Goal: Task Accomplishment & Management: Use online tool/utility

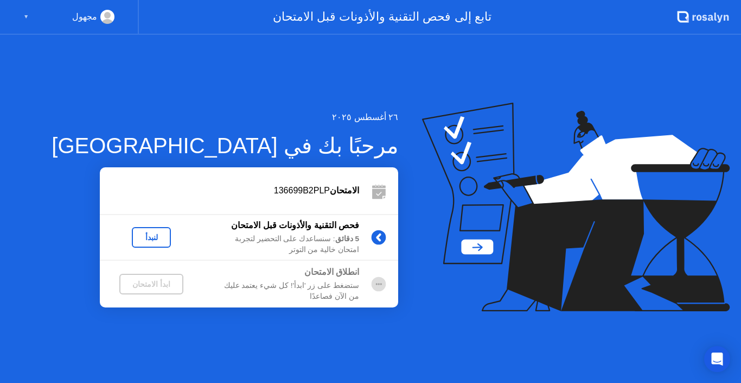
click at [153, 283] on div "ابدأ الامتحان" at bounding box center [151, 283] width 55 height 9
click at [378, 283] on circle at bounding box center [379, 283] width 15 height 15
click at [376, 236] on circle at bounding box center [379, 237] width 15 height 15
click at [154, 239] on div "لنبدأ" at bounding box center [151, 237] width 30 height 9
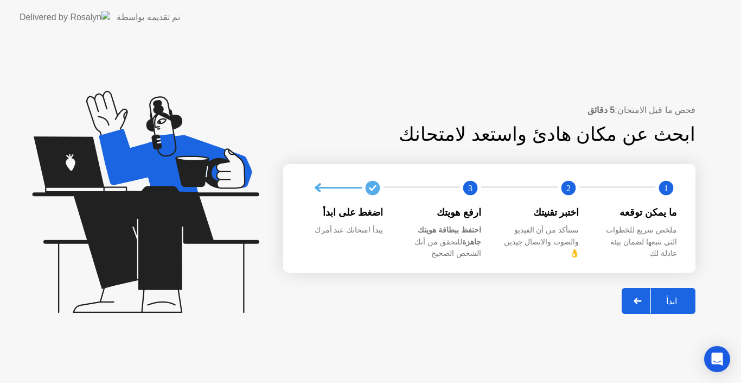
click at [678, 288] on button "ابدأ" at bounding box center [659, 301] width 74 height 26
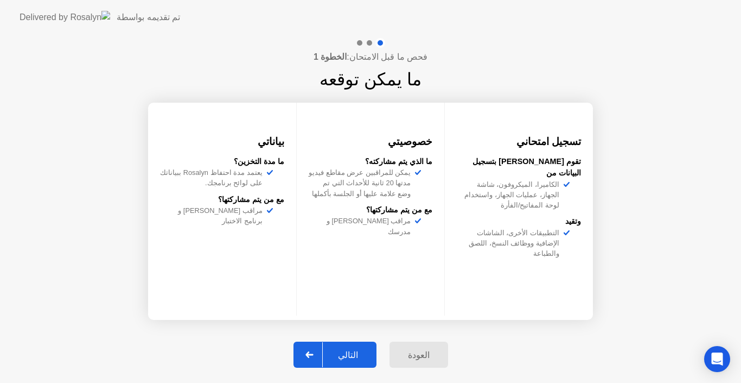
click at [343, 357] on div "التالي" at bounding box center [348, 354] width 50 height 10
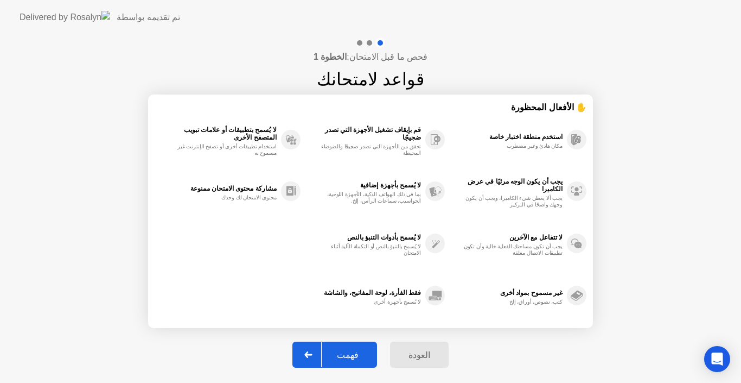
click at [343, 357] on div "فهمت" at bounding box center [348, 354] width 52 height 10
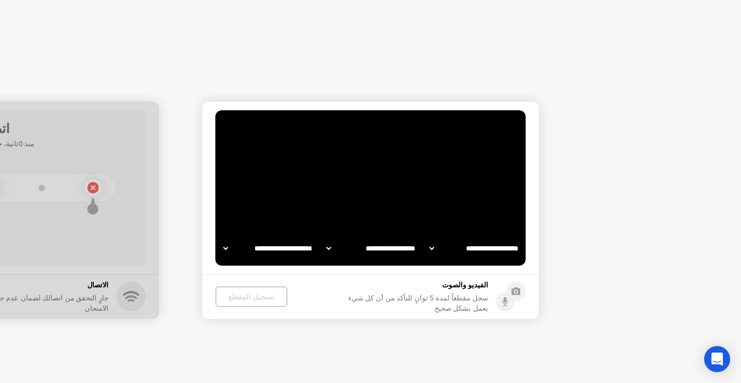
select select "**********"
select select "*******"
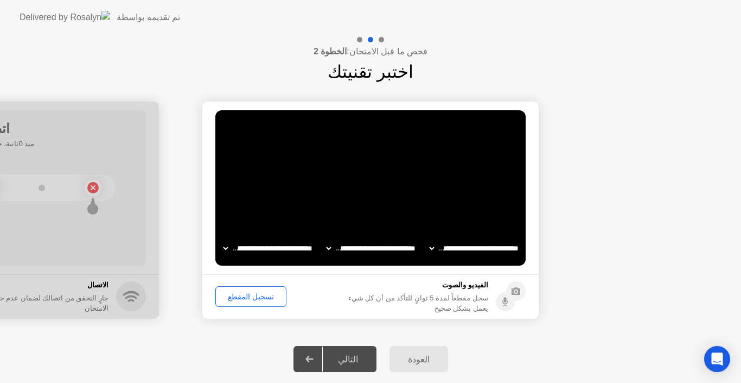
click at [258, 295] on div "تسجيل المقطع" at bounding box center [250, 296] width 63 height 9
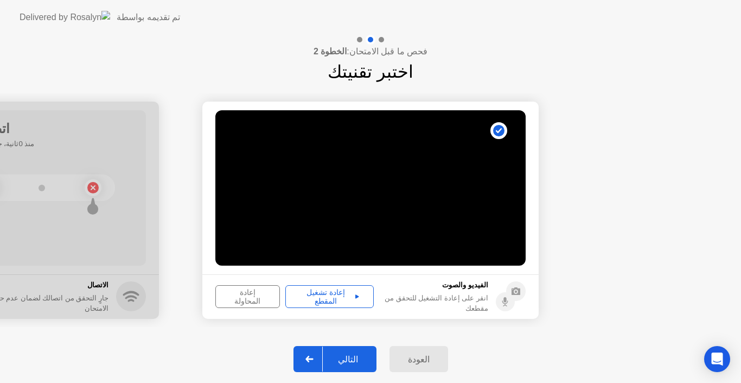
click at [336, 290] on div "إعادة تشغيل المقطع" at bounding box center [329, 296] width 81 height 17
click at [346, 350] on button "التالي" at bounding box center [335, 359] width 83 height 26
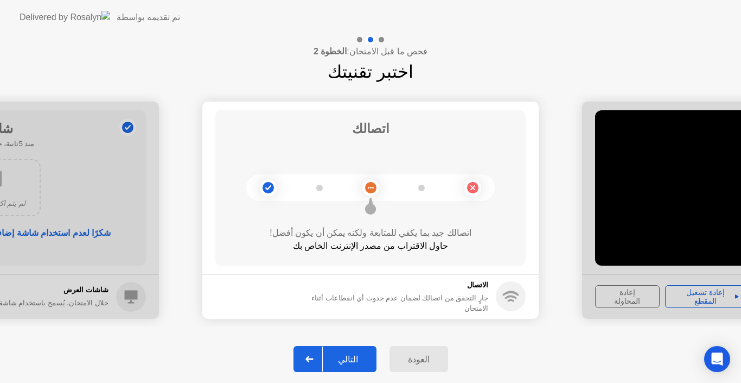
click at [346, 350] on button "التالي" at bounding box center [335, 359] width 83 height 26
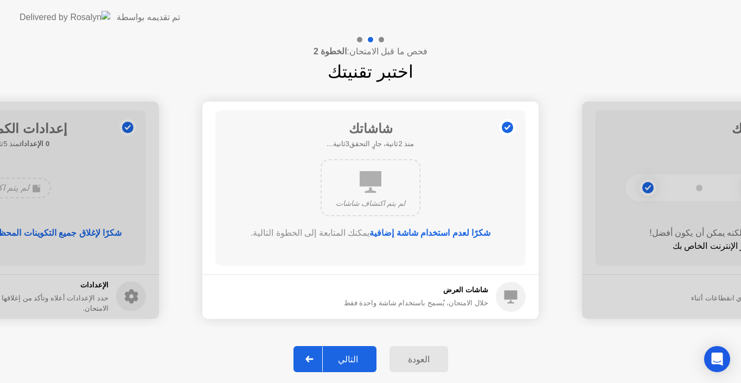
click at [346, 350] on button "التالي" at bounding box center [335, 359] width 83 height 26
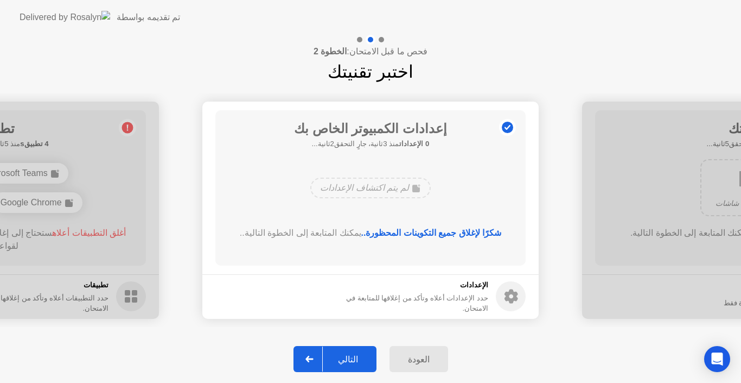
click at [346, 350] on button "التالي" at bounding box center [335, 359] width 83 height 26
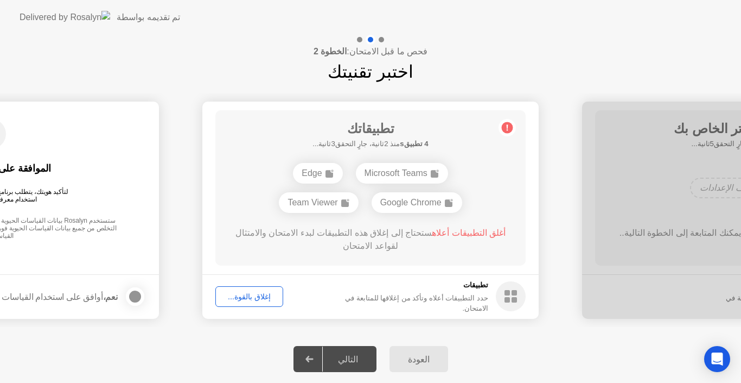
click at [258, 296] on div "إغلاق بالقوة..." at bounding box center [249, 296] width 60 height 9
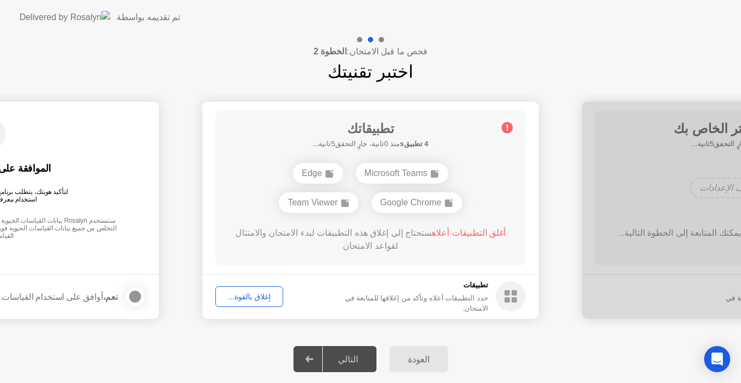
click at [260, 292] on div "إغلاق بالقوة..." at bounding box center [249, 296] width 60 height 9
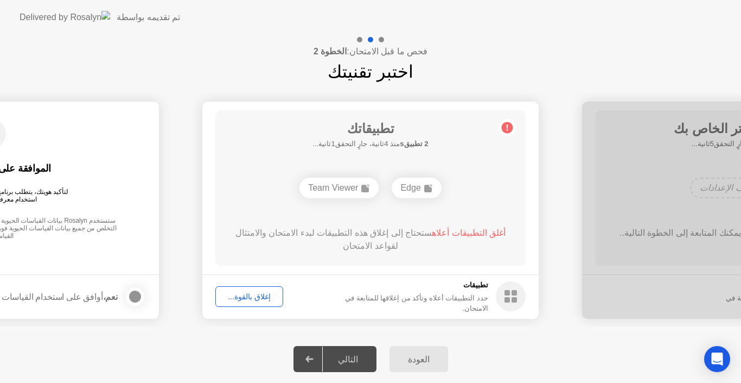
click at [239, 296] on div "إغلاق بالقوة..." at bounding box center [249, 296] width 60 height 9
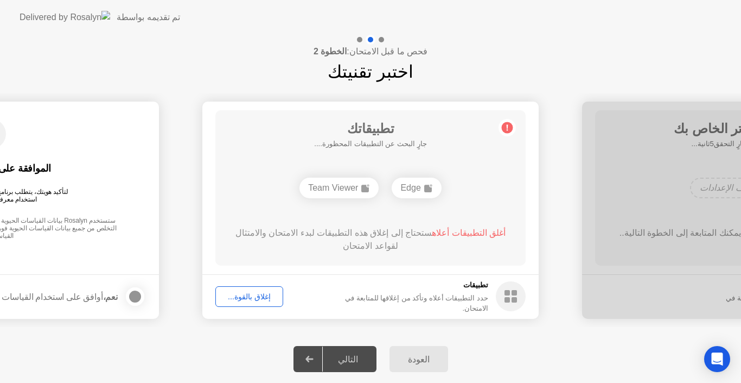
click at [347, 355] on div "التالي" at bounding box center [348, 359] width 50 height 10
click at [265, 300] on div "إغلاق بالقوة..." at bounding box center [249, 296] width 60 height 9
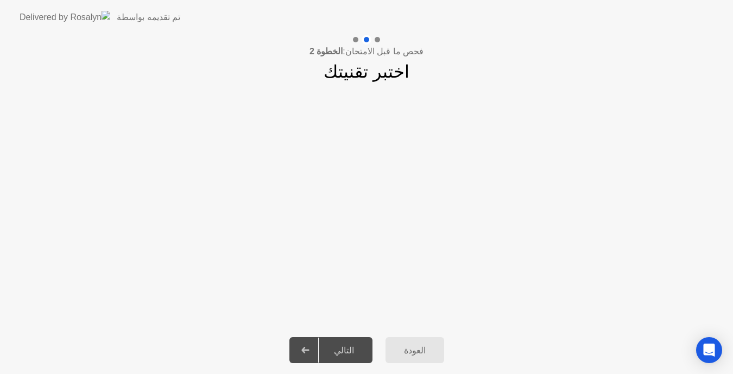
click at [329, 352] on div "التالي" at bounding box center [344, 350] width 50 height 10
click at [306, 351] on div at bounding box center [306, 350] width 26 height 25
click at [355, 39] on div at bounding box center [355, 39] width 5 height 5
click at [378, 40] on div at bounding box center [376, 39] width 5 height 5
click at [300, 341] on div at bounding box center [306, 350] width 26 height 25
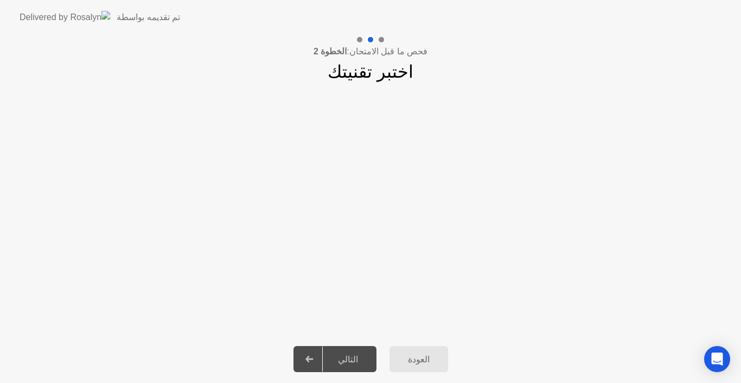
click at [425, 357] on div "العودة" at bounding box center [419, 359] width 52 height 10
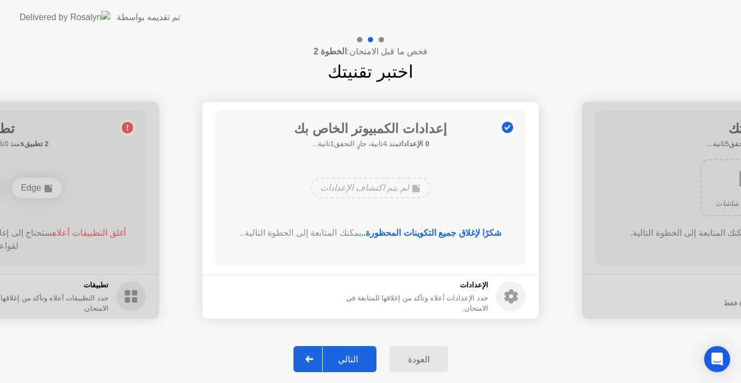
click at [367, 352] on button "التالي" at bounding box center [335, 359] width 83 height 26
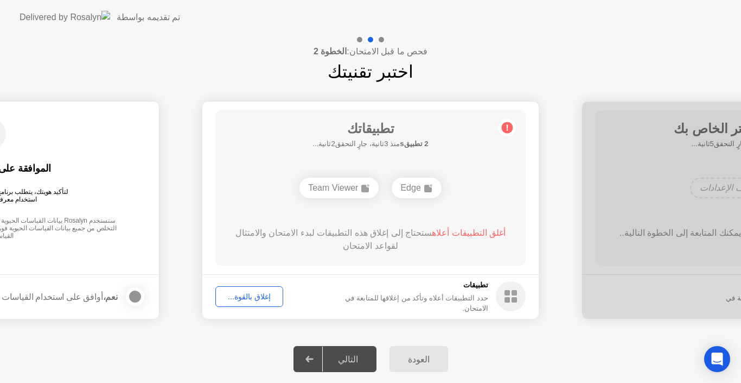
click at [357, 188] on div "Team Viewer" at bounding box center [339, 187] width 79 height 21
click at [412, 185] on div "Edge" at bounding box center [416, 187] width 49 height 21
click at [260, 292] on div "إغلاق بالقوة..." at bounding box center [249, 296] width 60 height 9
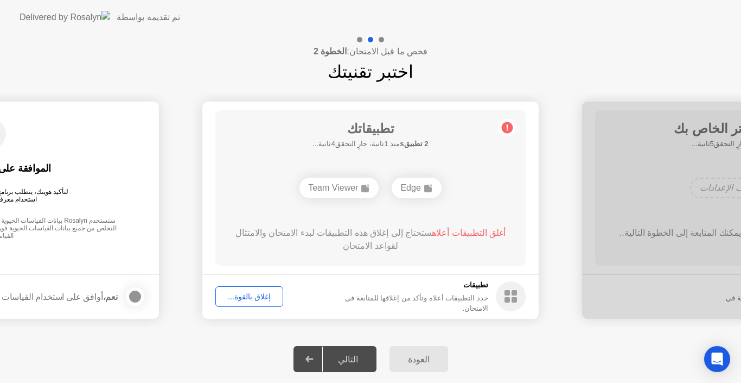
click at [329, 361] on div "التالي" at bounding box center [348, 359] width 50 height 10
click at [320, 355] on div at bounding box center [310, 358] width 26 height 25
click at [505, 134] on icon at bounding box center [507, 127] width 17 height 17
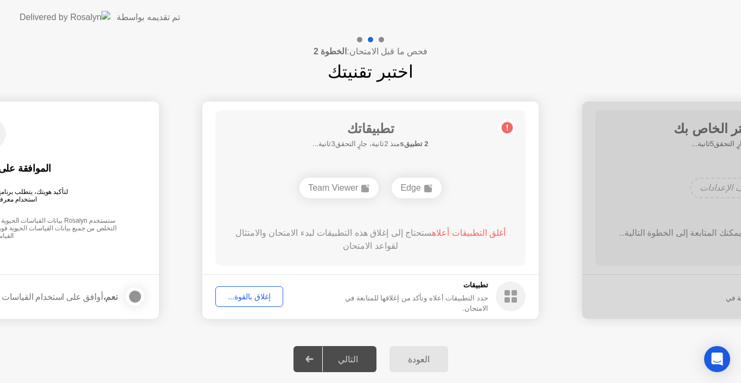
click at [505, 134] on icon at bounding box center [507, 127] width 17 height 17
click at [410, 189] on div "Edge" at bounding box center [416, 187] width 49 height 21
click at [358, 184] on div "Team Viewer" at bounding box center [339, 187] width 79 height 21
click at [480, 232] on span "أغلق التطبيقات أعلاه" at bounding box center [469, 232] width 74 height 9
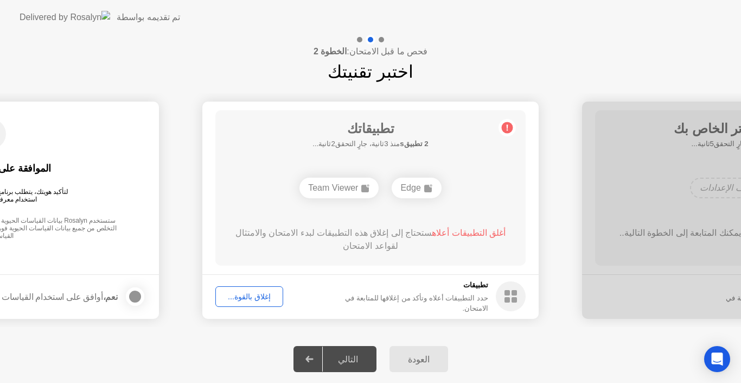
click at [480, 232] on span "أغلق التطبيقات أعلاه" at bounding box center [469, 232] width 74 height 9
click at [259, 296] on div "إغلاق بالقوة..." at bounding box center [249, 296] width 60 height 9
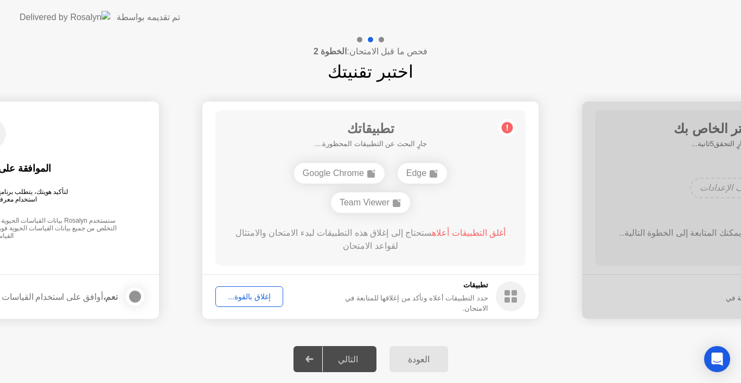
click at [356, 175] on div "Google Chrome" at bounding box center [339, 173] width 91 height 21
click at [239, 290] on button "إغلاق بالقوة..." at bounding box center [249, 296] width 68 height 21
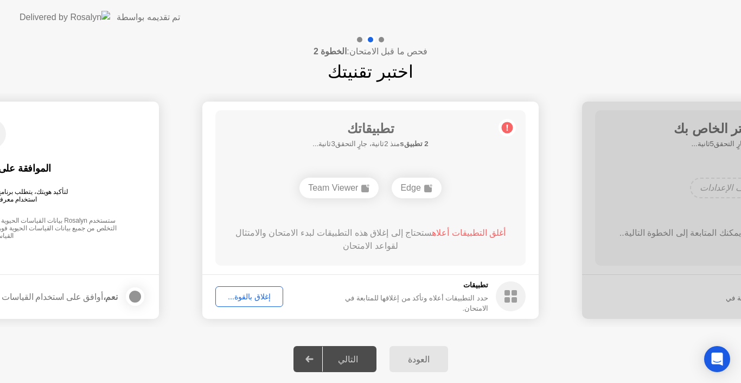
click at [656, 233] on div at bounding box center [750, 209] width 336 height 217
click at [428, 355] on div "العودة" at bounding box center [419, 359] width 52 height 10
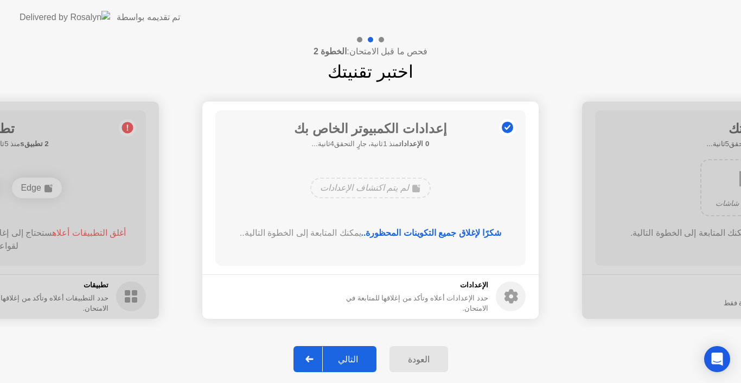
click at [320, 359] on div at bounding box center [310, 358] width 26 height 25
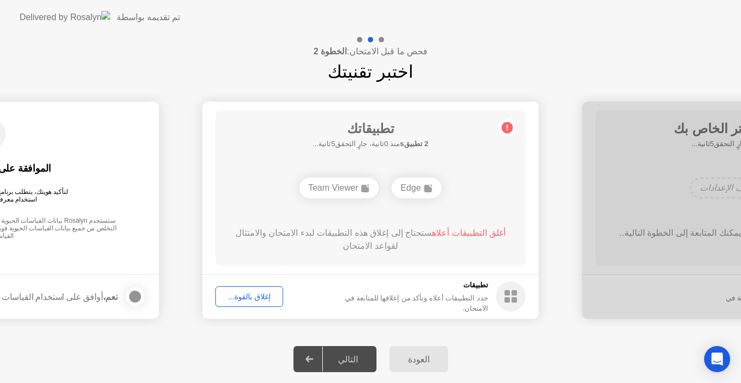
click at [512, 290] on circle at bounding box center [511, 296] width 30 height 30
click at [310, 360] on app-svg at bounding box center [310, 358] width 8 height 7
click at [243, 293] on div "إغلاق بالقوة..." at bounding box center [249, 296] width 60 height 9
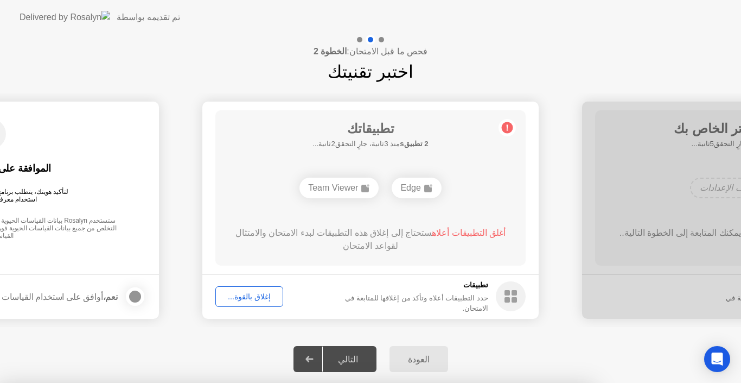
click at [243, 382] on div at bounding box center [370, 383] width 741 height 0
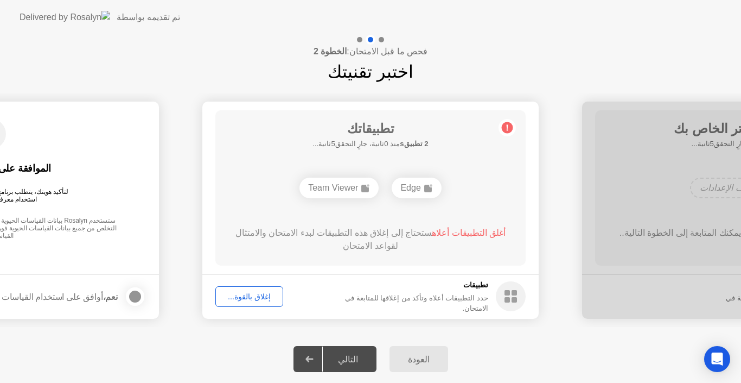
click at [388, 204] on div "تطبيقاتك 2 تطبيقs منذ 0ثانية، جارٍ التحقق5ثانية... Edge Team Viewer أغلق التطبي…" at bounding box center [370, 187] width 310 height 155
click at [388, 204] on div "تطبيقاتك 2 تطبيقs منذ 1ثانية، جارٍ التحقق4ثانية... Edge Team Viewer أغلق التطبي…" at bounding box center [370, 187] width 310 height 155
click at [253, 294] on div "إغلاق بالقوة..." at bounding box center [249, 296] width 60 height 9
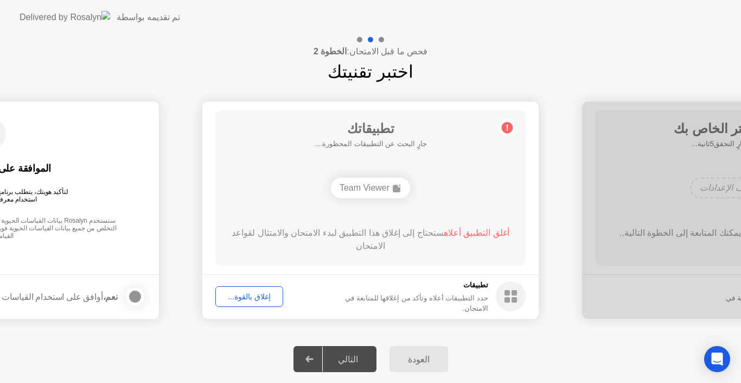
click at [348, 358] on div "التالي" at bounding box center [348, 359] width 50 height 10
drag, startPoint x: 332, startPoint y: 353, endPoint x: 257, endPoint y: 351, distance: 74.4
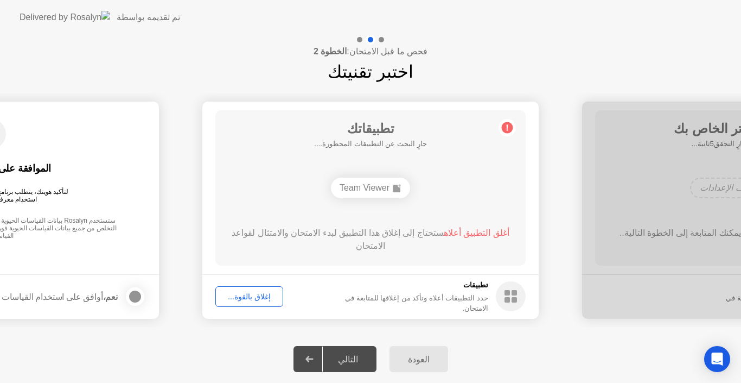
drag, startPoint x: 290, startPoint y: 190, endPoint x: 425, endPoint y: 183, distance: 135.9
click at [428, 183] on div "Team Viewer" at bounding box center [370, 187] width 249 height 29
click at [360, 41] on div at bounding box center [359, 39] width 5 height 5
click at [504, 123] on icon at bounding box center [507, 127] width 17 height 17
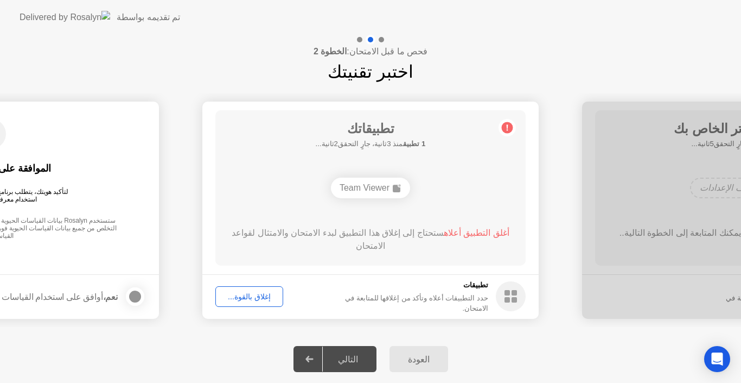
click at [477, 229] on span "أغلق التطبيق أعلاه" at bounding box center [477, 232] width 66 height 9
click at [476, 232] on span "أغلق التطبيق أعلاه" at bounding box center [477, 232] width 66 height 9
click at [506, 293] on rect at bounding box center [507, 292] width 5 height 5
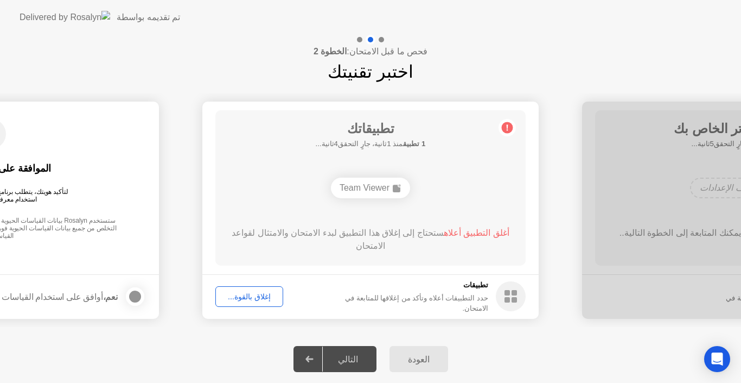
click at [506, 293] on rect at bounding box center [507, 292] width 5 height 5
click at [478, 290] on h5 "تطبيقات" at bounding box center [406, 284] width 164 height 11
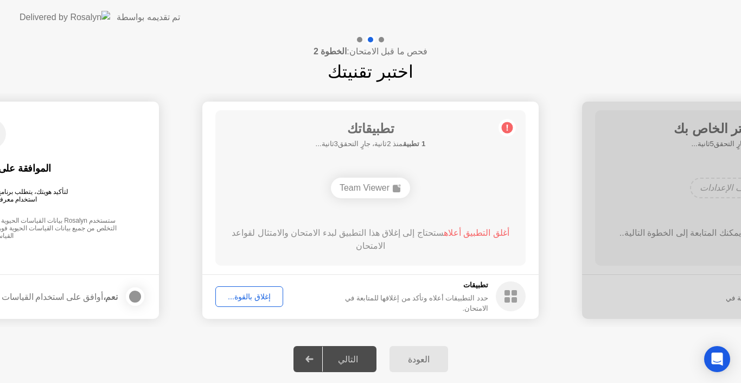
click at [478, 290] on h5 "تطبيقات" at bounding box center [406, 284] width 164 height 11
click at [514, 296] on circle at bounding box center [511, 296] width 30 height 30
click at [708, 355] on div "Open Intercom Messenger" at bounding box center [717, 359] width 29 height 29
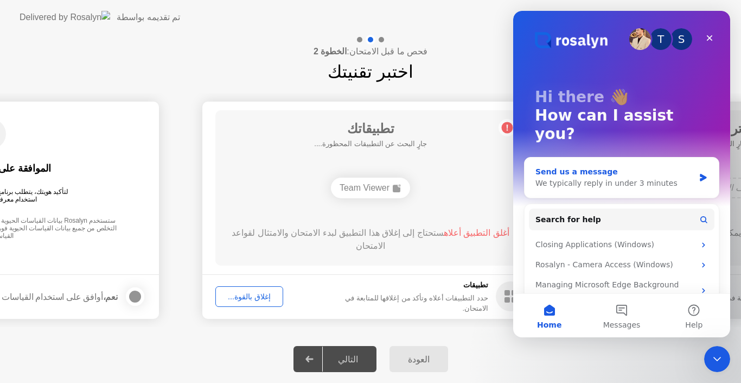
click at [639, 177] on div "We typically reply in under 3 minutes" at bounding box center [615, 182] width 159 height 11
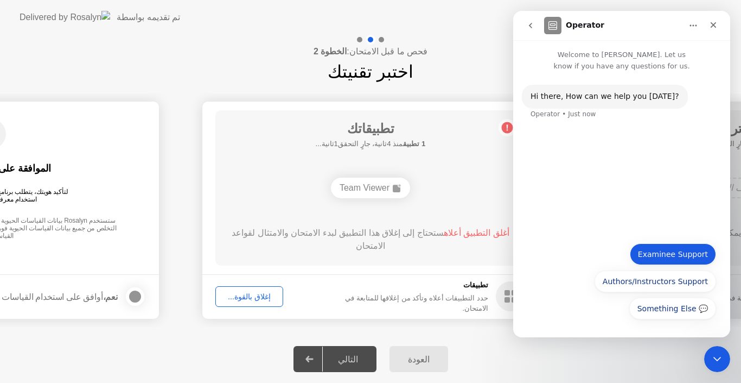
click at [687, 260] on button "Examinee Support" at bounding box center [673, 254] width 86 height 22
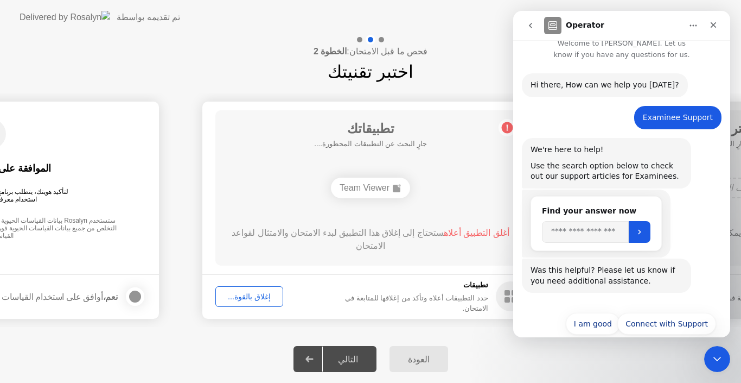
scroll to position [28, 0]
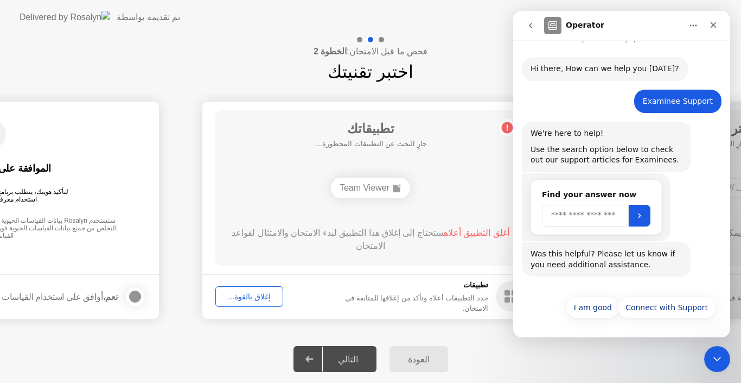
click at [594, 213] on input "Search" at bounding box center [585, 216] width 87 height 22
type input "*"
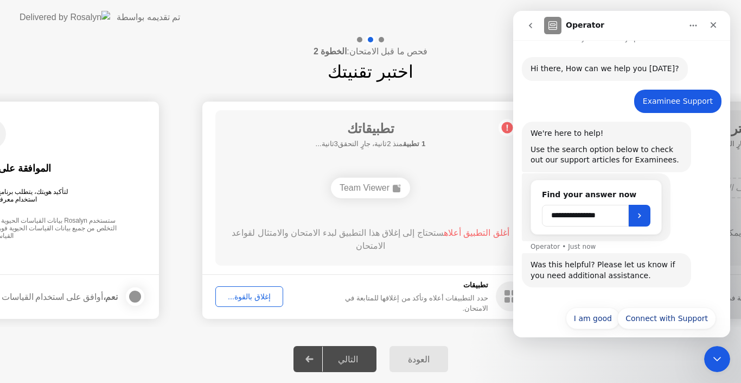
scroll to position [39, 0]
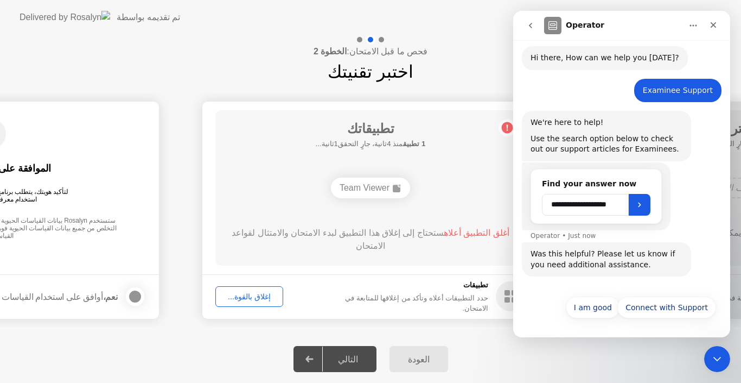
type input "**********"
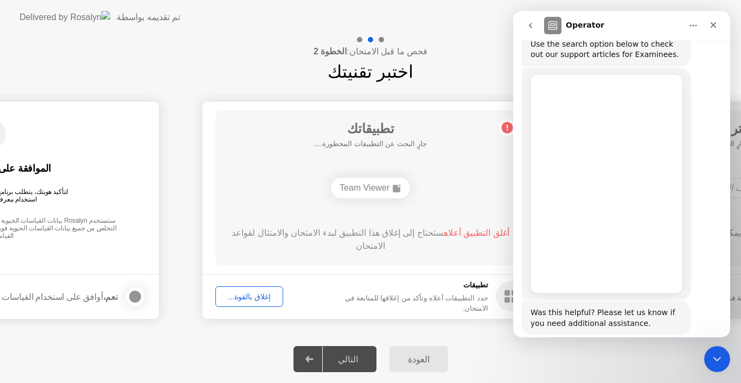
scroll to position [192, 0]
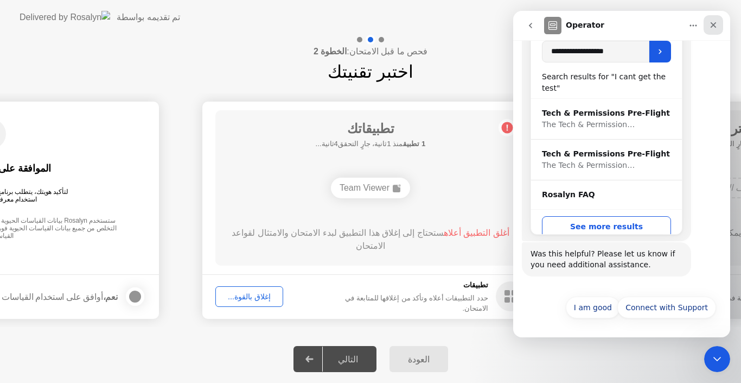
click at [716, 24] on icon "Close" at bounding box center [713, 25] width 9 height 9
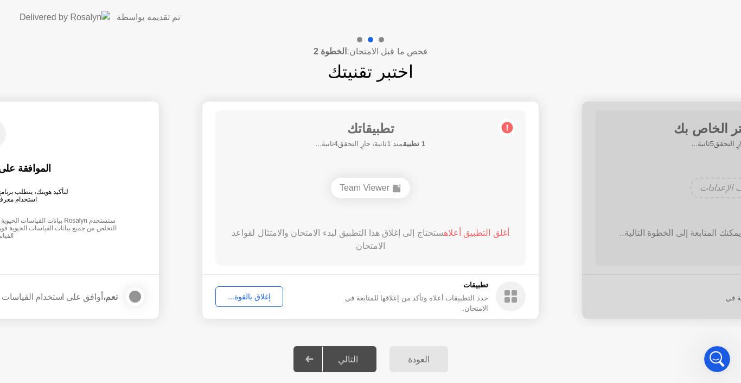
click at [260, 292] on div "إغلاق بالقوة..." at bounding box center [249, 296] width 60 height 9
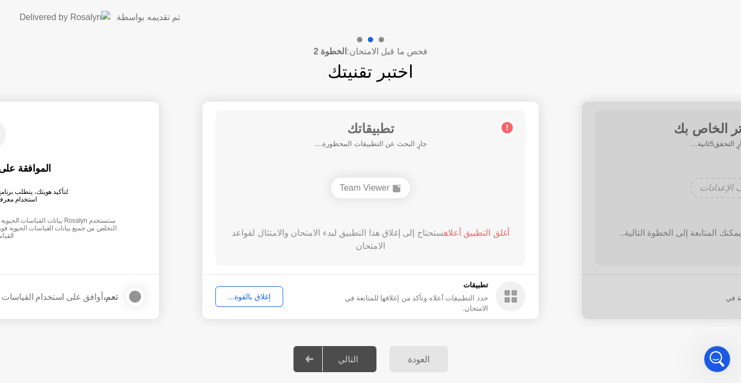
click at [387, 188] on div "Team Viewer" at bounding box center [370, 187] width 79 height 21
click at [399, 184] on ellipse at bounding box center [399, 184] width 3 height 3
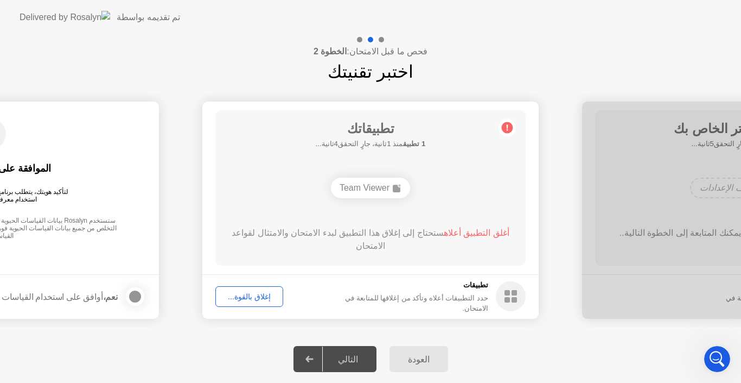
click at [356, 190] on div "Team Viewer" at bounding box center [370, 187] width 79 height 21
click at [340, 344] on div "العودة التالي" at bounding box center [370, 359] width 741 height 48
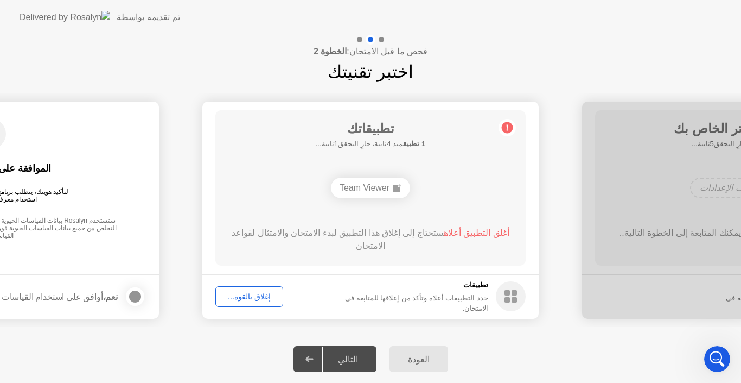
click at [340, 344] on div "العودة التالي" at bounding box center [370, 359] width 741 height 48
click at [331, 358] on div "التالي" at bounding box center [348, 359] width 50 height 10
click at [250, 297] on div "إغلاق بالقوة..." at bounding box center [249, 296] width 60 height 9
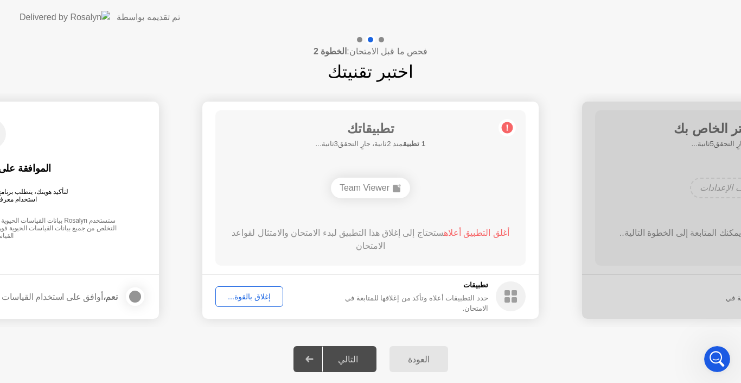
click at [360, 40] on div at bounding box center [359, 39] width 5 height 5
click at [360, 40] on body "**********" at bounding box center [370, 191] width 741 height 383
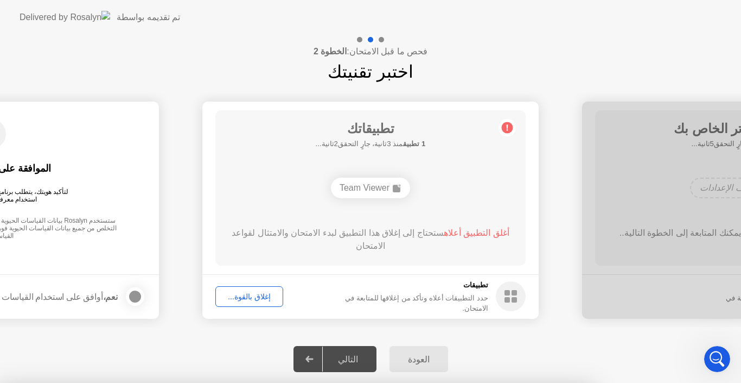
click at [360, 382] on div at bounding box center [370, 383] width 741 height 0
drag, startPoint x: 333, startPoint y: 237, endPoint x: 326, endPoint y: 257, distance: 21.1
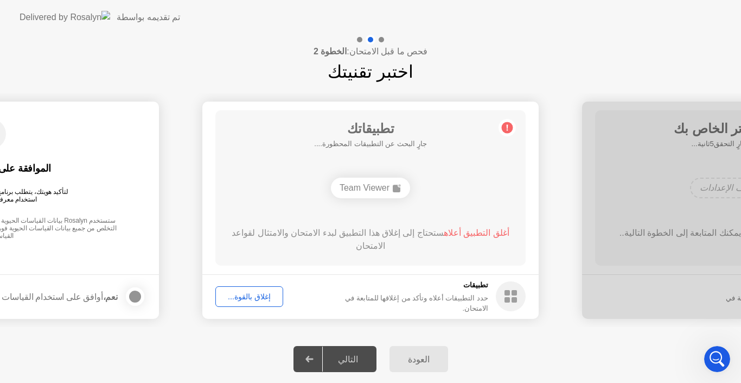
click at [326, 253] on div "أغلق التطبيق أعلاه ستحتاج إلى إغلاق هذا التطبيق لبدء الامتحان والامتثال لقواعد …" at bounding box center [370, 241] width 279 height 30
click at [506, 285] on circle at bounding box center [511, 296] width 30 height 30
click at [331, 355] on div "التالي" at bounding box center [348, 359] width 50 height 10
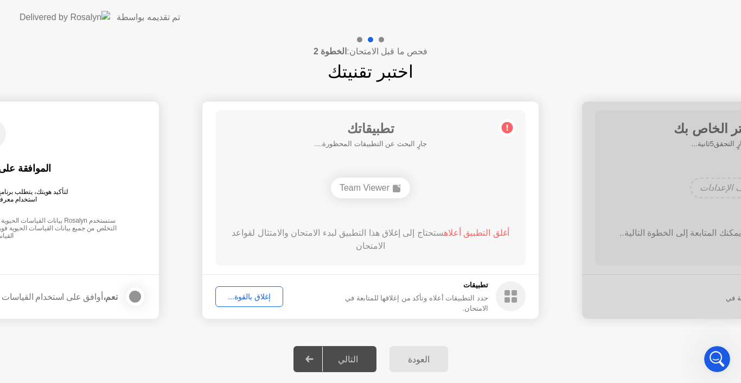
click at [331, 355] on div "التالي" at bounding box center [348, 359] width 50 height 10
click at [234, 297] on div "إغلاق بالقوة..." at bounding box center [249, 296] width 60 height 9
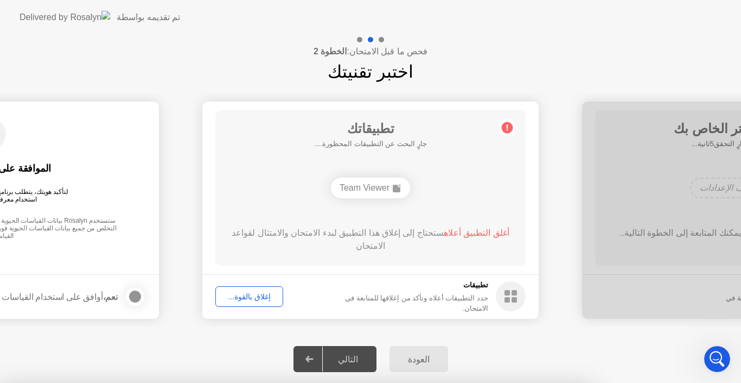
click at [234, 382] on div at bounding box center [370, 383] width 741 height 0
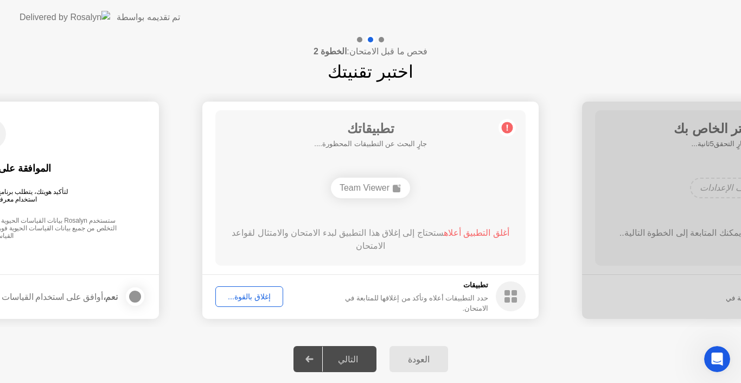
click at [389, 187] on div "Team Viewer" at bounding box center [370, 187] width 79 height 21
click at [399, 182] on div "Team Viewer" at bounding box center [370, 187] width 79 height 21
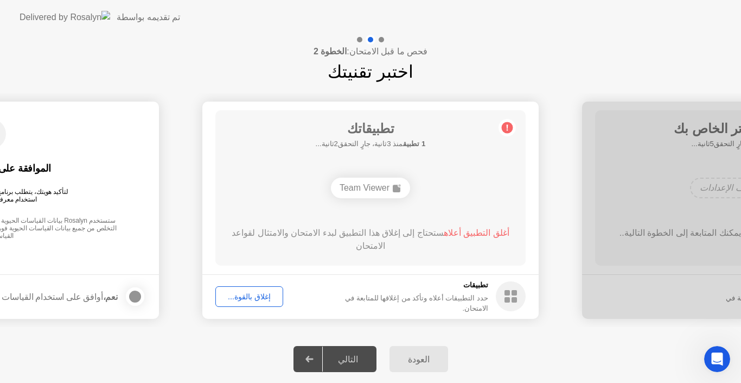
click at [427, 355] on div "العودة" at bounding box center [419, 359] width 52 height 10
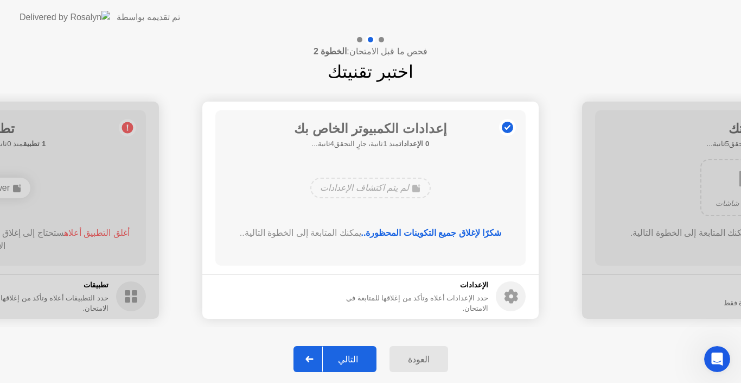
click at [452, 230] on b "شكرًا لإغلاق جميع التكوينات المحظورة.." at bounding box center [431, 232] width 141 height 9
click at [398, 351] on button "العودة" at bounding box center [419, 359] width 59 height 26
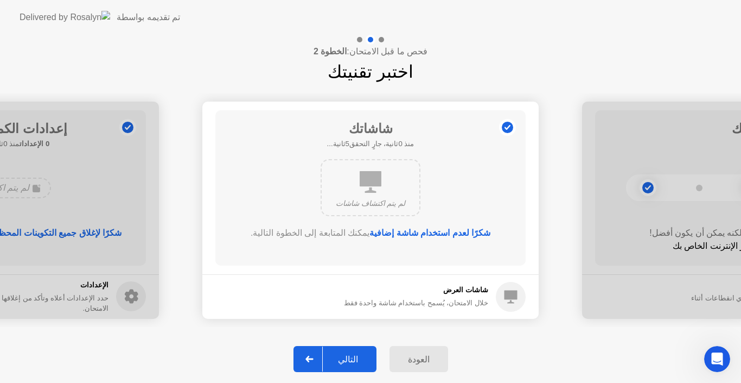
click at [412, 356] on div "العودة" at bounding box center [419, 359] width 52 height 10
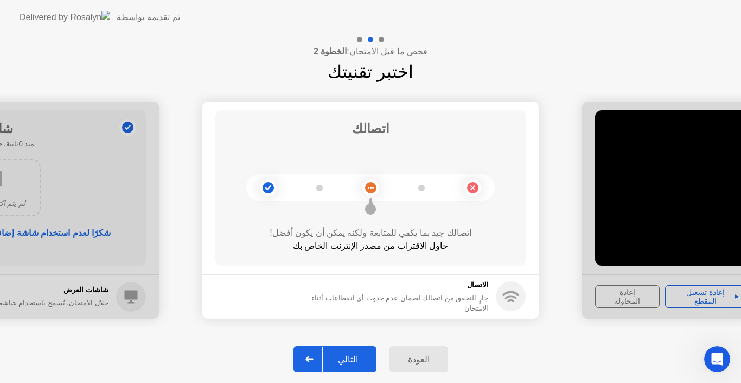
click at [412, 356] on div "العودة" at bounding box center [419, 359] width 52 height 10
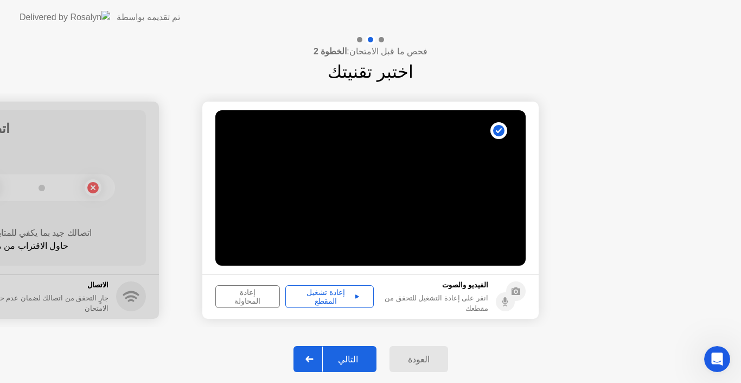
click at [352, 359] on div "التالي" at bounding box center [348, 359] width 50 height 10
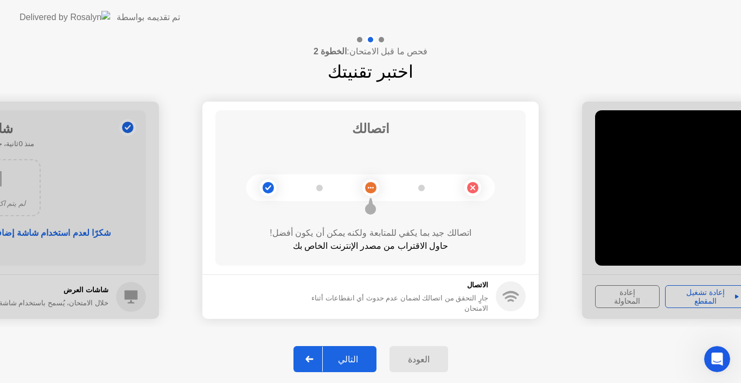
click at [485, 290] on h5 "الاتصال" at bounding box center [396, 284] width 183 height 11
click at [500, 291] on circle at bounding box center [511, 296] width 30 height 30
click at [342, 360] on div "التالي" at bounding box center [348, 359] width 50 height 10
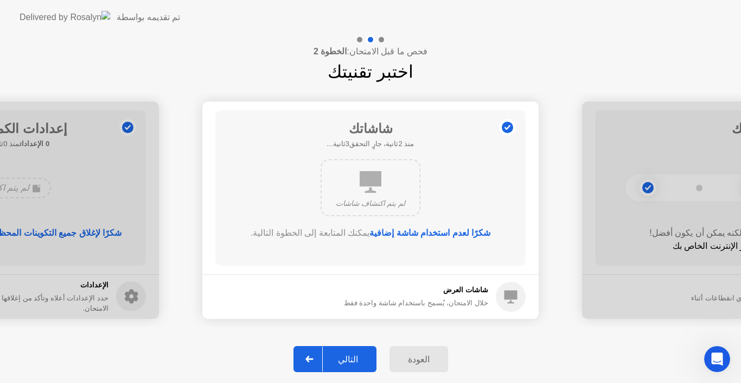
click at [380, 193] on div "لم يتم اكتشاف شاشات" at bounding box center [371, 187] width 100 height 57
click at [469, 285] on h5 "شاشات العرض" at bounding box center [416, 289] width 144 height 11
click at [351, 363] on div "التالي" at bounding box center [348, 359] width 50 height 10
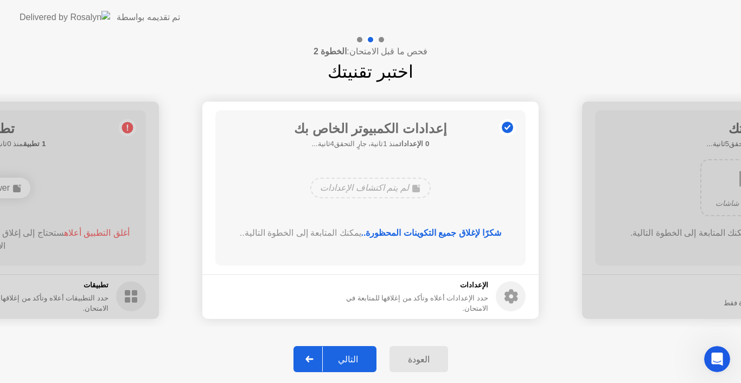
click at [351, 363] on div "التالي" at bounding box center [348, 359] width 50 height 10
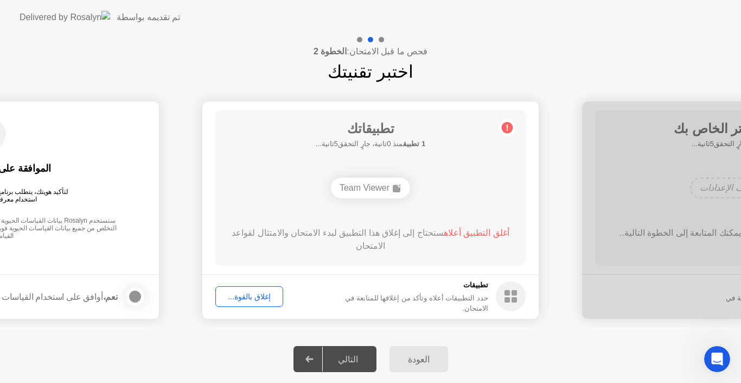
click at [428, 277] on footer "تطبيقات حدد التطبيقات أعلاه وتأكد من إغلاقها للمتابعة في الامتحان. إغلاق بالقوة…" at bounding box center [370, 296] width 336 height 45
click at [259, 297] on div "إغلاق بالقوة..." at bounding box center [249, 296] width 60 height 9
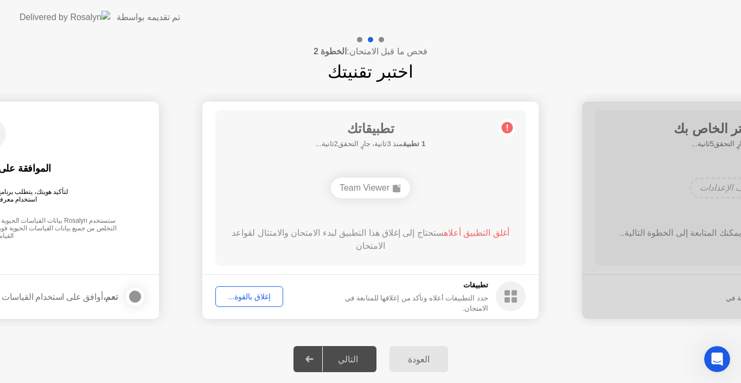
click at [258, 298] on div "إغلاق بالقوة..." at bounding box center [249, 296] width 60 height 9
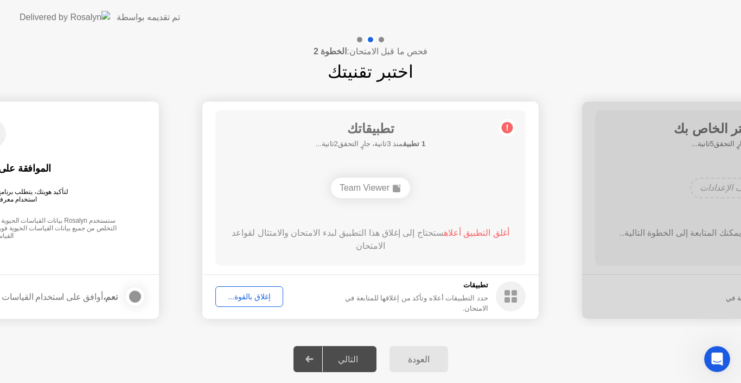
click at [250, 296] on div "إغلاق بالقوة..." at bounding box center [249, 296] width 60 height 9
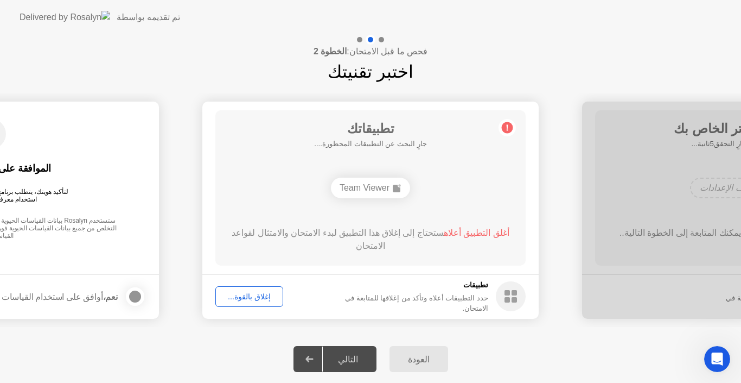
click at [252, 295] on div "إغلاق بالقوة..." at bounding box center [249, 296] width 60 height 9
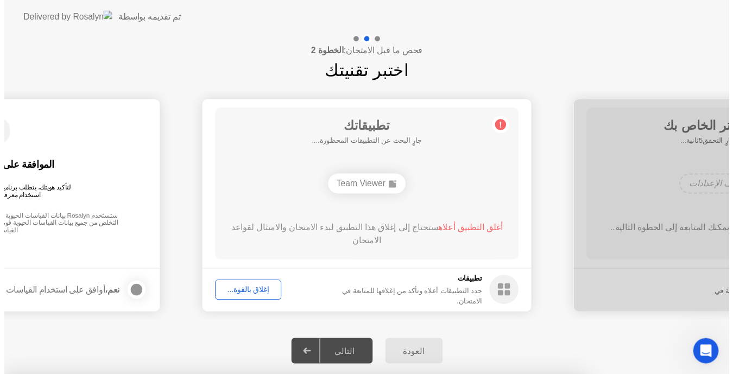
scroll to position [192, 0]
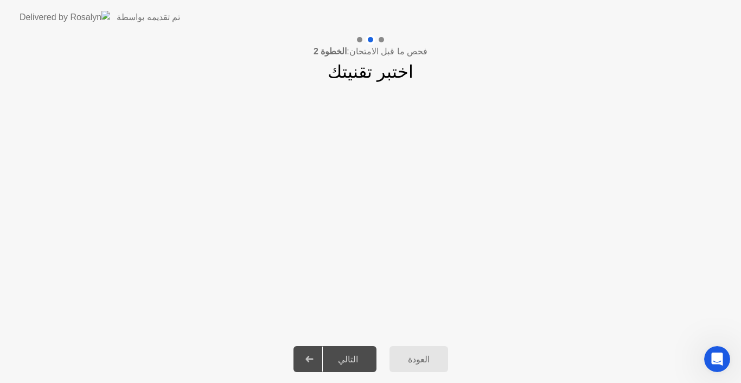
click at [347, 347] on div "العودة التالي" at bounding box center [370, 359] width 741 height 48
click at [359, 188] on app-slider "**********" at bounding box center [370, 209] width 741 height 233
click at [414, 354] on div "العودة" at bounding box center [419, 359] width 52 height 10
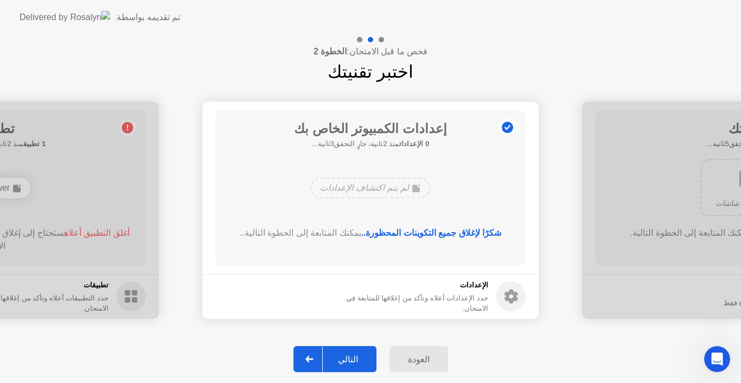
click at [323, 358] on div at bounding box center [310, 358] width 26 height 25
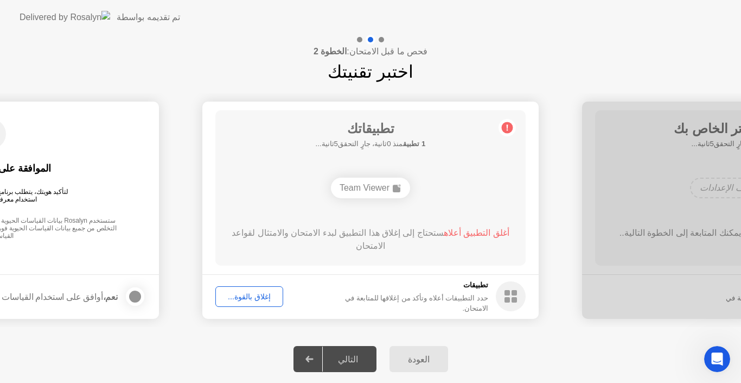
click at [260, 293] on div "إغلاق بالقوة..." at bounding box center [249, 296] width 60 height 9
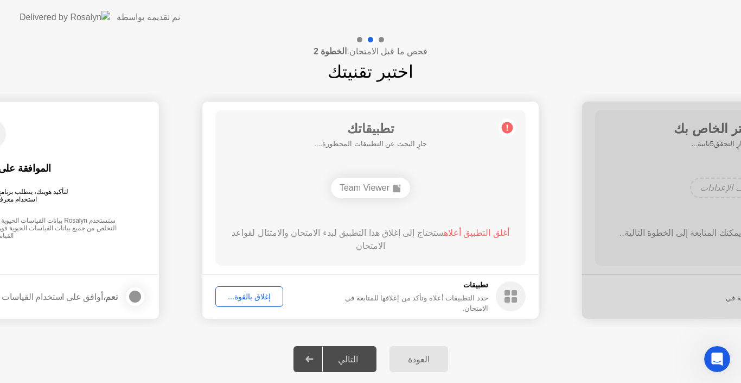
click at [27, 18] on img at bounding box center [65, 17] width 91 height 12
click at [131, 298] on div at bounding box center [135, 296] width 13 height 13
click at [130, 300] on div at bounding box center [135, 296] width 13 height 13
drag, startPoint x: 135, startPoint y: 175, endPoint x: 214, endPoint y: 164, distance: 80.6
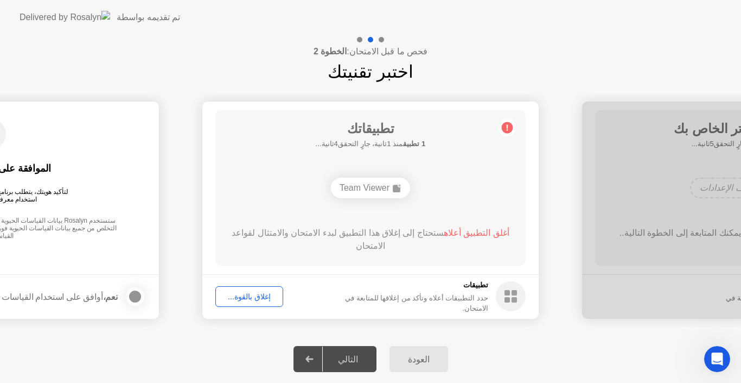
drag, startPoint x: 298, startPoint y: 123, endPoint x: 351, endPoint y: 143, distance: 56.1
click at [351, 143] on div "تطبيقاتك 1 تطبيق منذ 2ثانية، جارٍ التحقق3ثانية... Team Viewer أغلق التطبيق أعلا…" at bounding box center [370, 187] width 310 height 155
click at [510, 123] on circle at bounding box center [507, 127] width 11 height 11
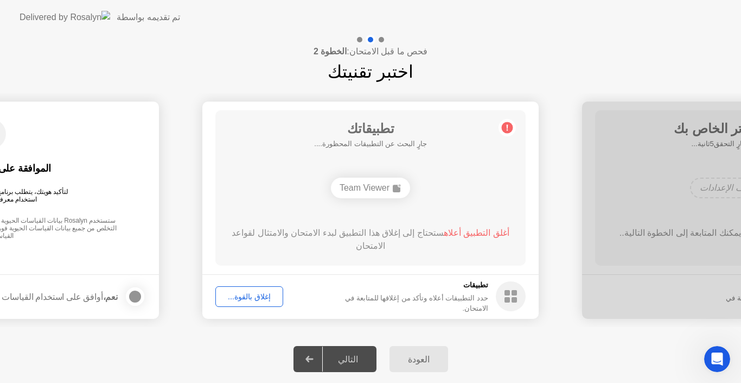
click at [474, 231] on span "أغلق التطبيق أعلاه" at bounding box center [477, 232] width 66 height 9
click at [265, 292] on div "إغلاق بالقوة..." at bounding box center [249, 296] width 60 height 9
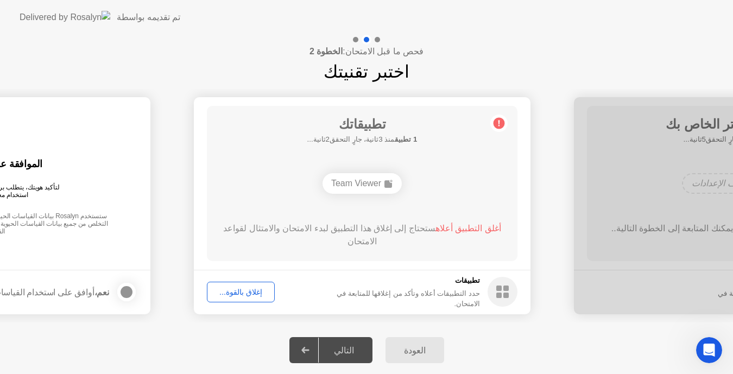
scroll to position [200, 0]
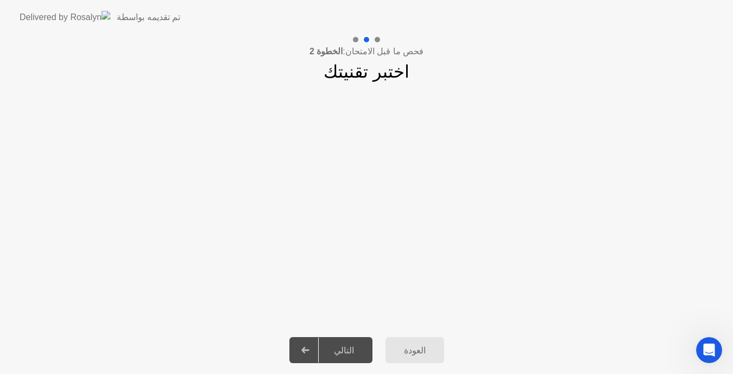
click at [417, 346] on div "العودة" at bounding box center [415, 350] width 52 height 10
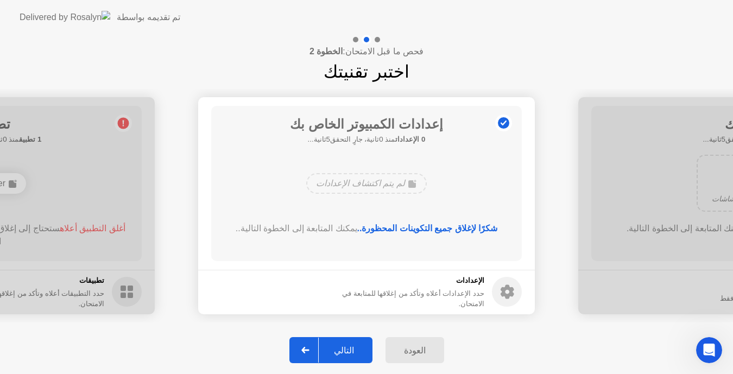
click at [351, 351] on div "التالي" at bounding box center [344, 350] width 50 height 10
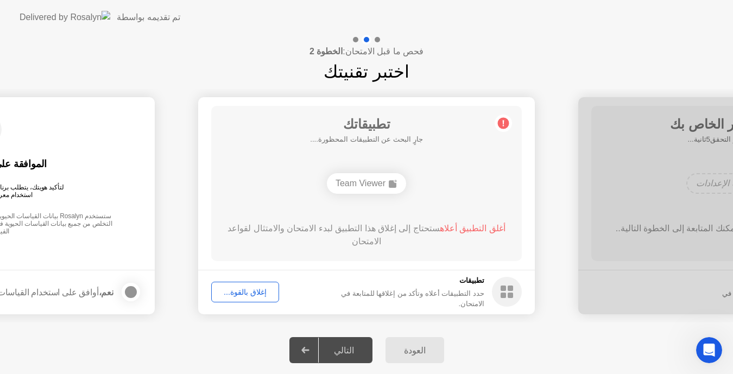
click at [247, 288] on div "إغلاق بالقوة..." at bounding box center [245, 292] width 60 height 9
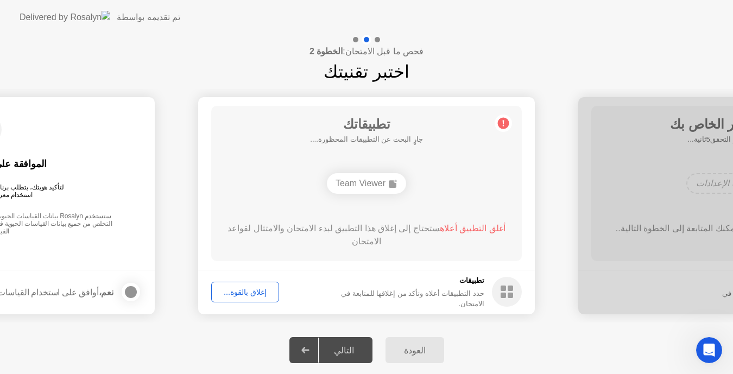
click at [373, 182] on div "Team Viewer" at bounding box center [366, 183] width 79 height 21
click at [505, 294] on rect at bounding box center [502, 295] width 5 height 5
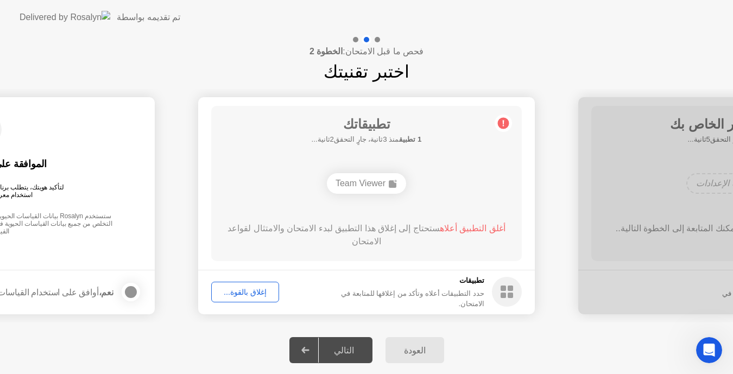
click at [503, 123] on icon at bounding box center [504, 123] width 2 height 6
click at [252, 296] on div "إغلاق بالقوة..." at bounding box center [245, 292] width 60 height 9
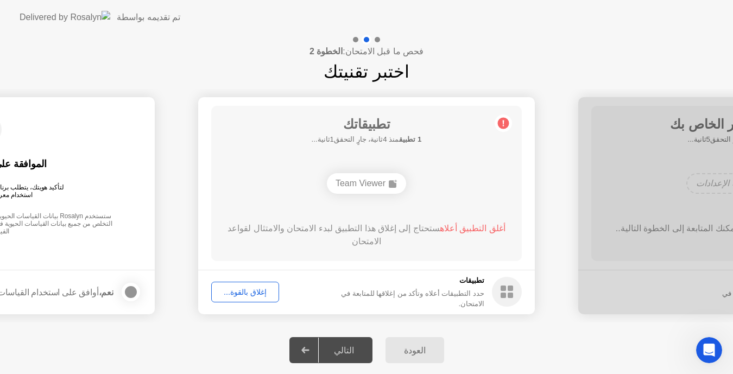
click at [501, 289] on rect at bounding box center [502, 287] width 5 height 5
click at [257, 295] on div "إغلاق بالقوة..." at bounding box center [245, 292] width 60 height 9
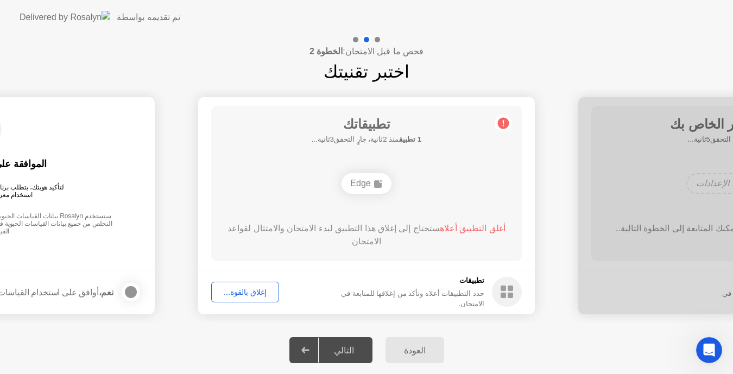
click at [239, 293] on div "إغلاق بالقوة..." at bounding box center [245, 292] width 60 height 9
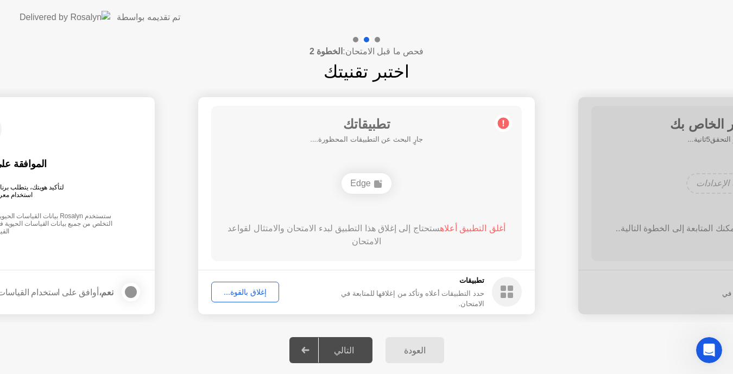
click at [255, 285] on button "إغلاق بالقوة..." at bounding box center [245, 292] width 68 height 21
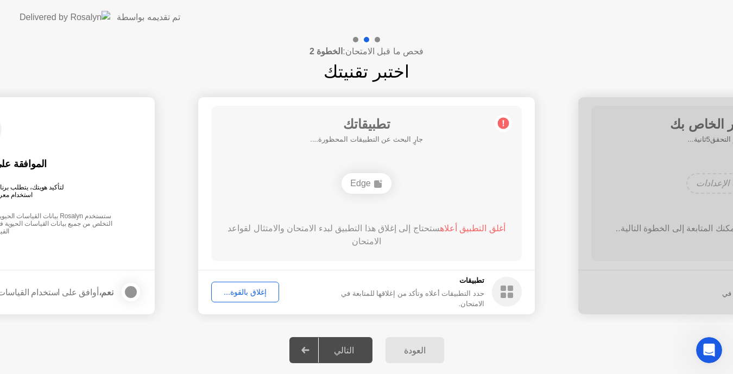
click at [455, 227] on span "أغلق التطبيق أعلاه" at bounding box center [473, 228] width 66 height 9
click at [375, 181] on rect at bounding box center [378, 184] width 8 height 8
click at [255, 295] on div "إغلاق بالقوة..." at bounding box center [245, 292] width 60 height 9
